Goal: Task Accomplishment & Management: Manage account settings

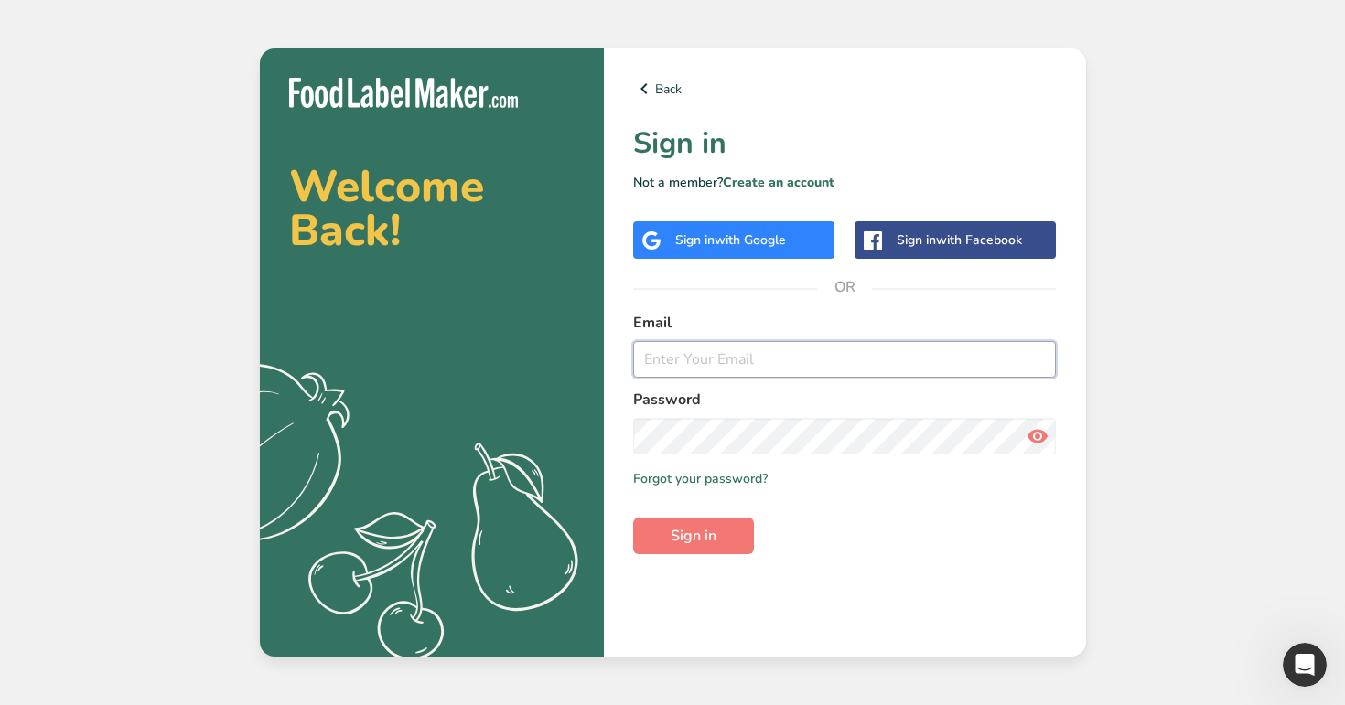
click at [731, 359] on input "email" at bounding box center [845, 359] width 424 height 37
type input "[EMAIL_ADDRESS][DOMAIN_NAME]"
click at [633, 518] on button "Sign in" at bounding box center [693, 536] width 121 height 37
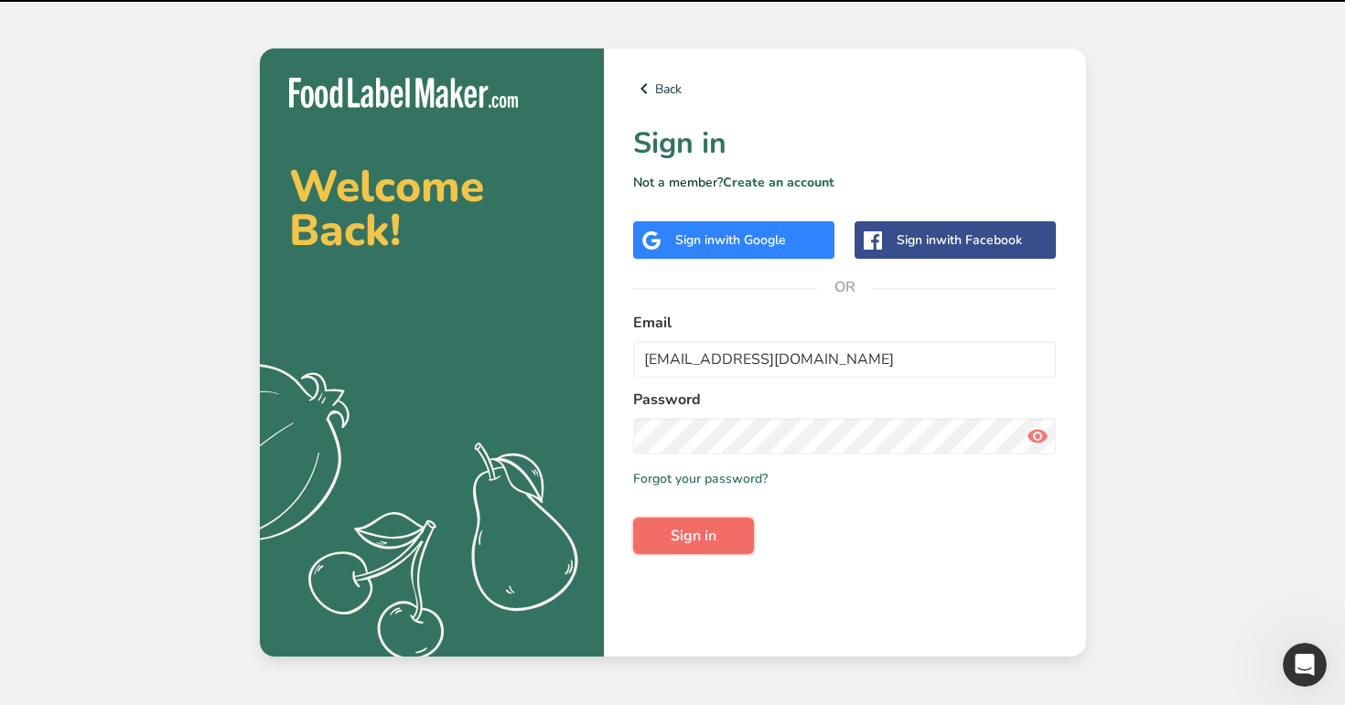
click at [722, 529] on button "Sign in" at bounding box center [693, 536] width 121 height 37
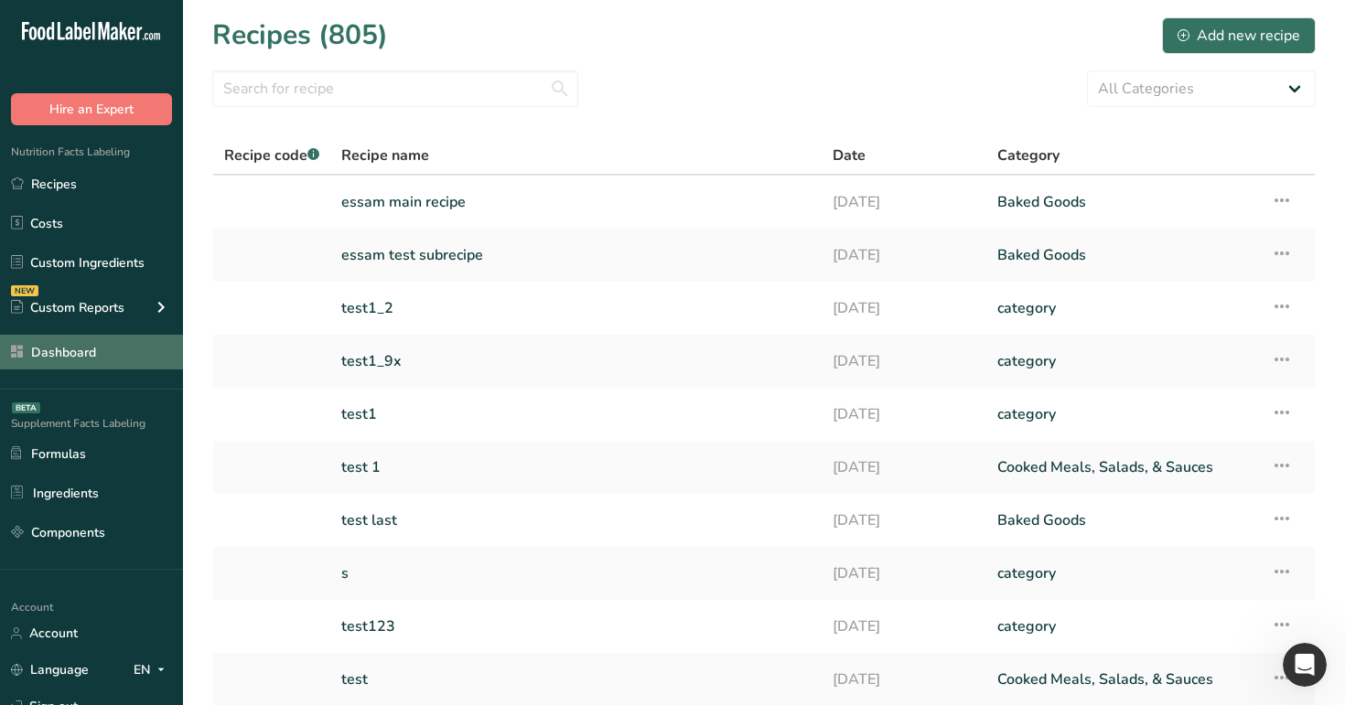
click at [78, 359] on link "Dashboard" at bounding box center [91, 352] width 183 height 35
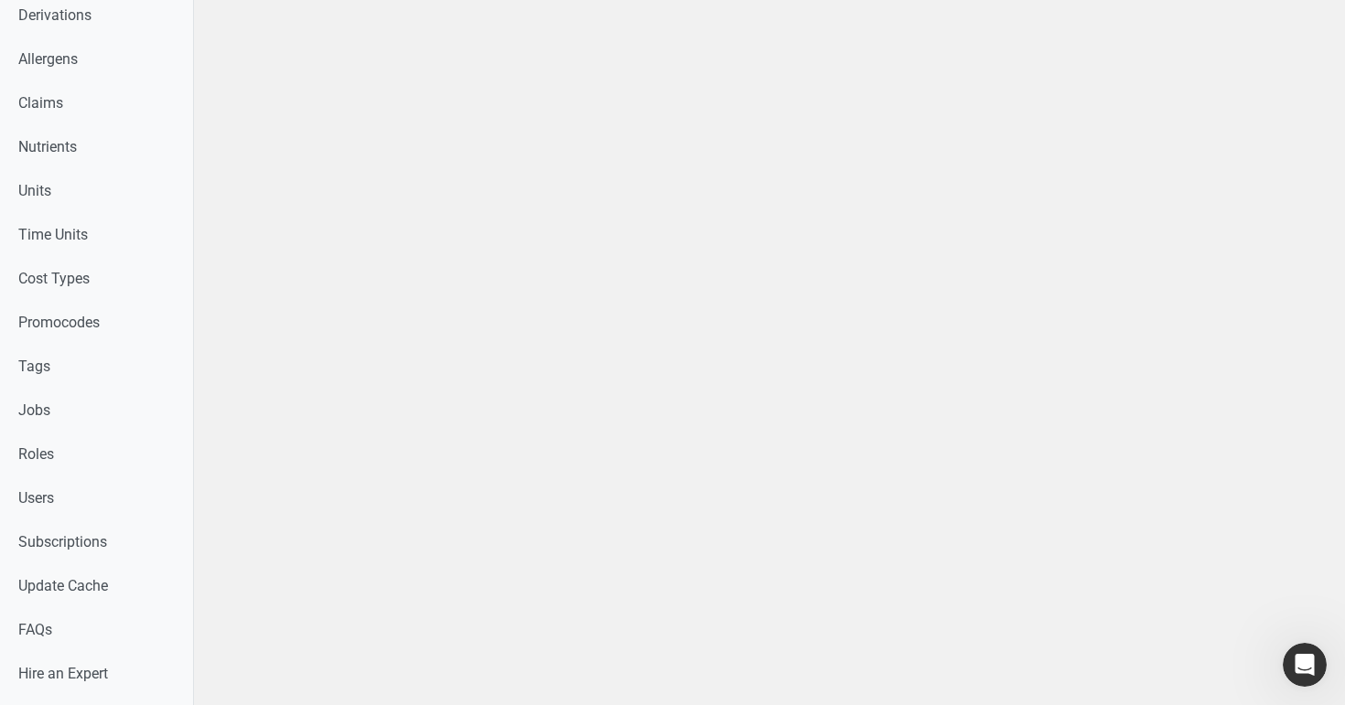
scroll to position [752, 0]
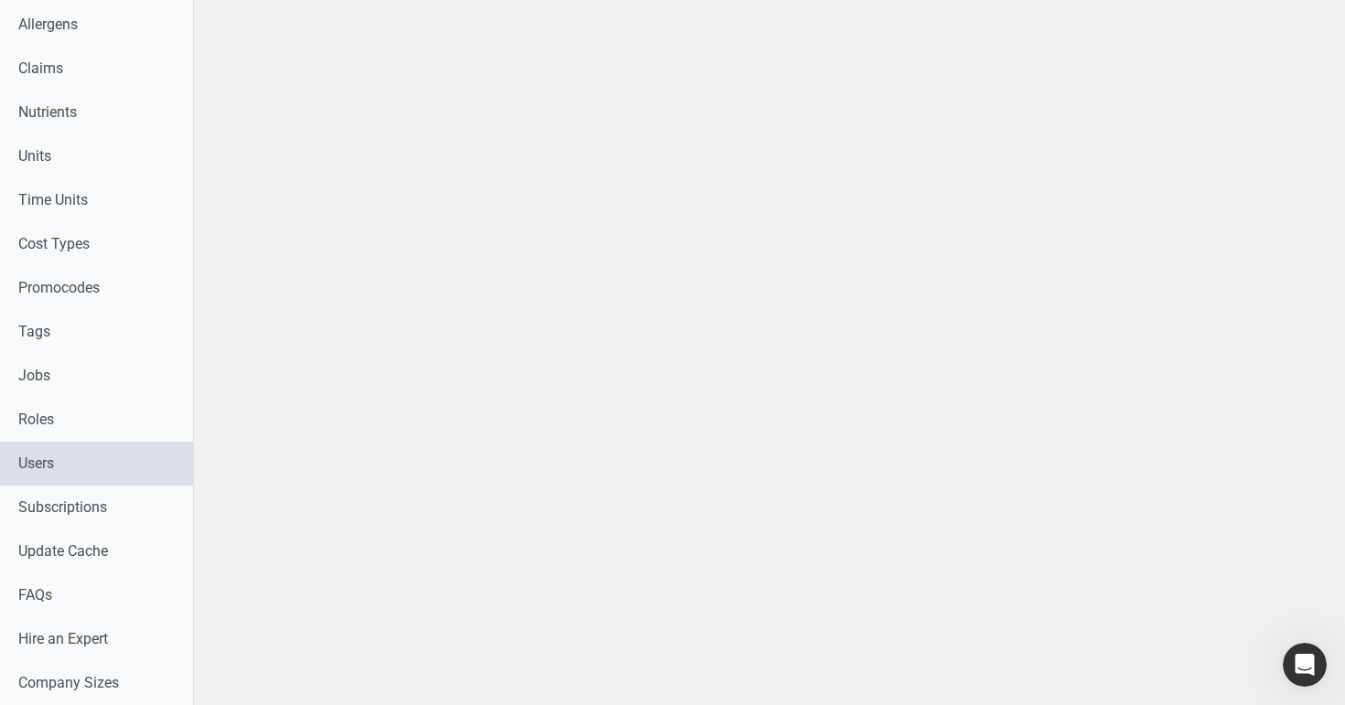
click at [100, 458] on link "Users" at bounding box center [96, 464] width 193 height 44
select select
